Goal: Navigation & Orientation: Find specific page/section

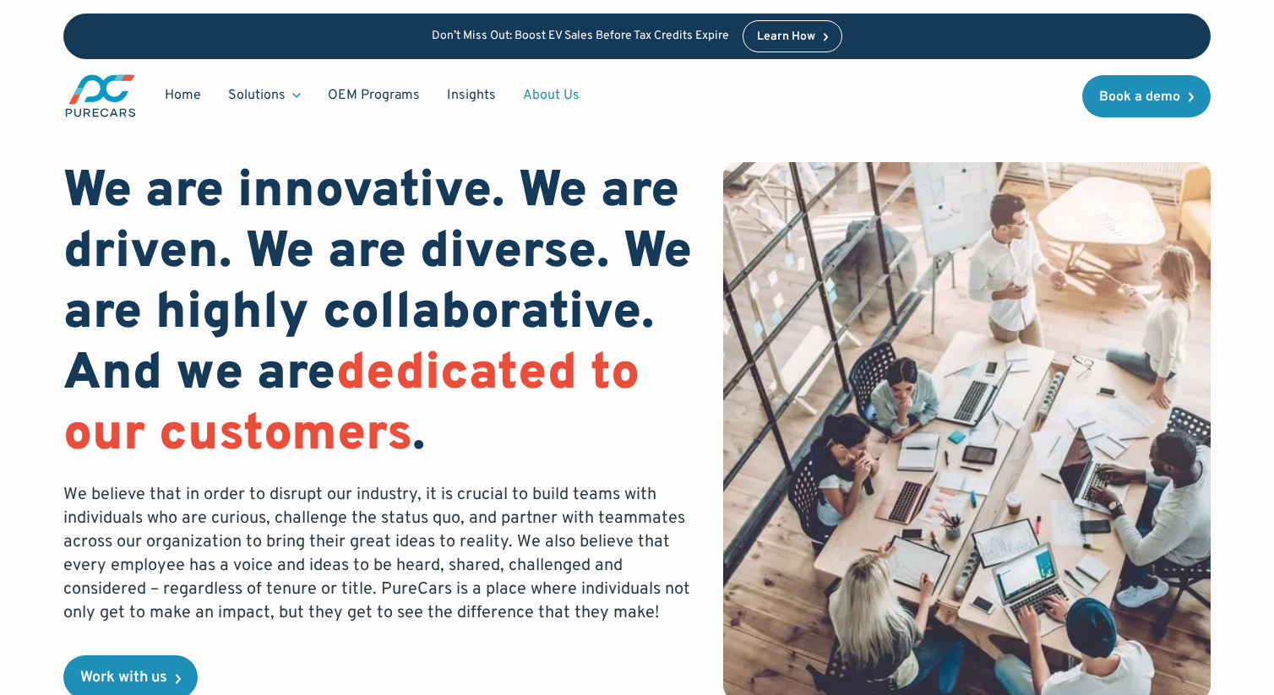
click at [540, 96] on link "About Us" at bounding box center [551, 95] width 84 height 32
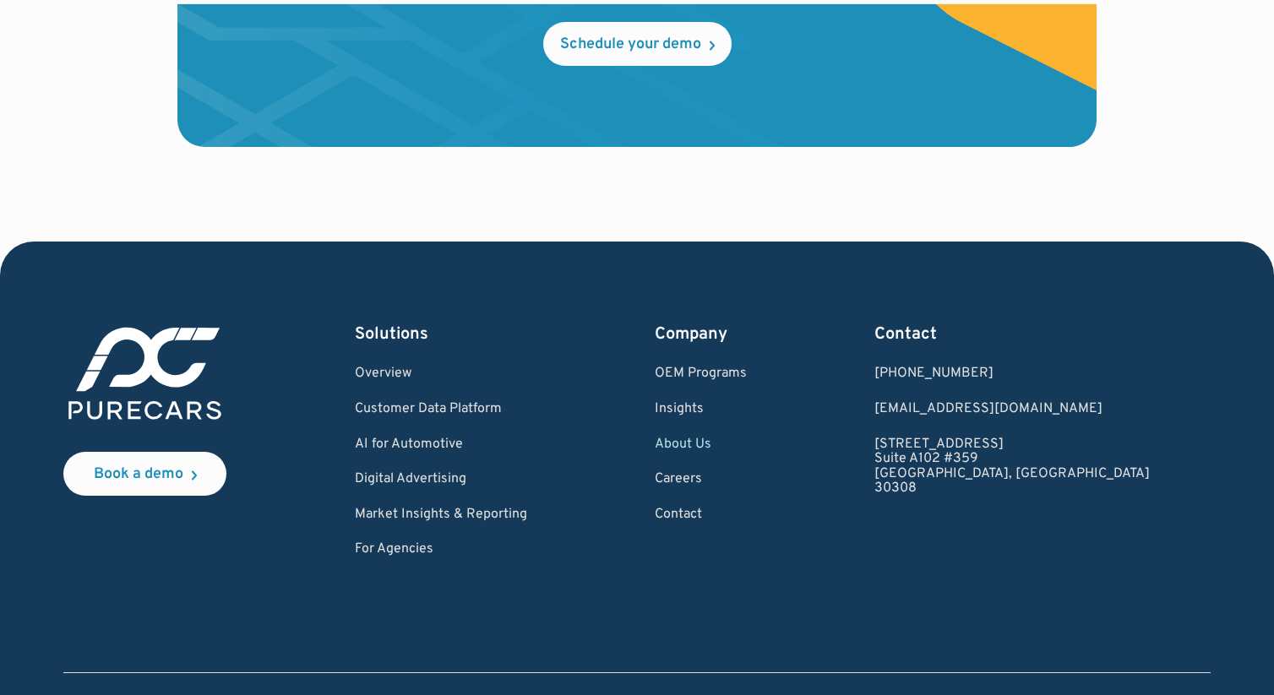
scroll to position [4906, 0]
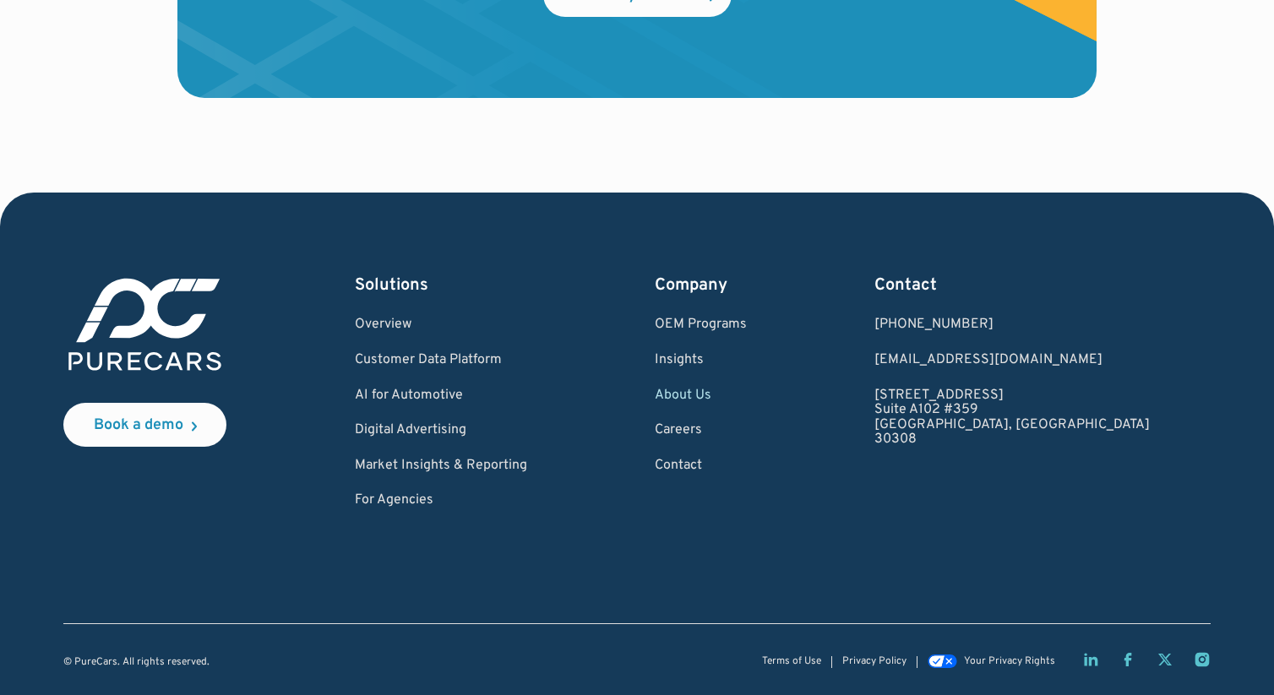
click at [747, 351] on div "Company OEM Programs Insights About Us Careers Contact" at bounding box center [701, 391] width 92 height 235
click at [747, 357] on link "Insights" at bounding box center [701, 360] width 92 height 15
